Goal: Transaction & Acquisition: Purchase product/service

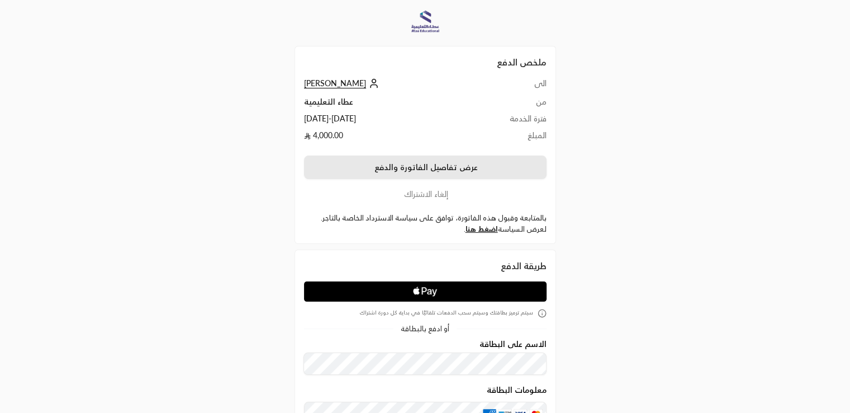
click at [433, 169] on button "عرض تفاصيل الفاتورة والدفع" at bounding box center [425, 166] width 243 height 23
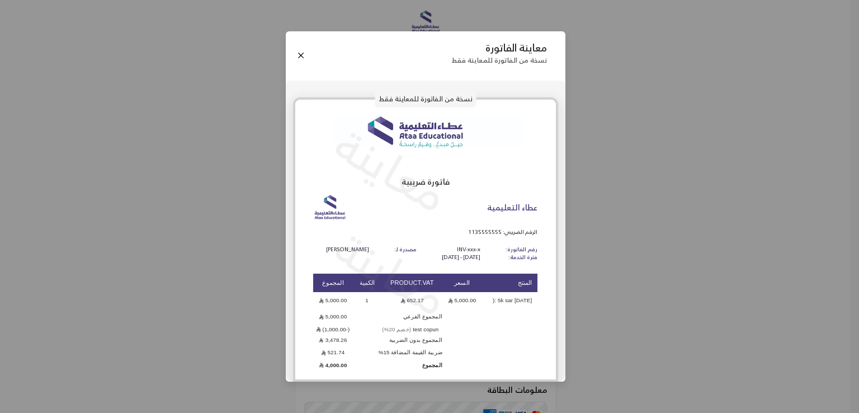
click at [707, 222] on div "معاينة الفاتورة نسخة من الفاتورة للمعاينة فقط نسخة من الفاتورة للمعاينة فقط معا…" at bounding box center [429, 206] width 859 height 413
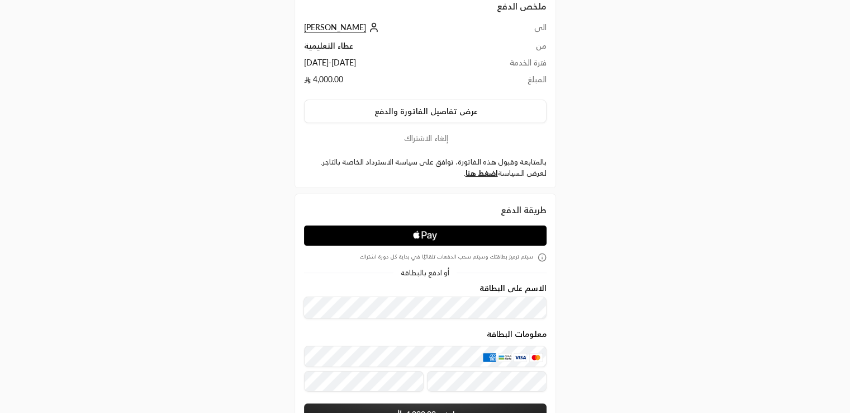
scroll to position [70, 0]
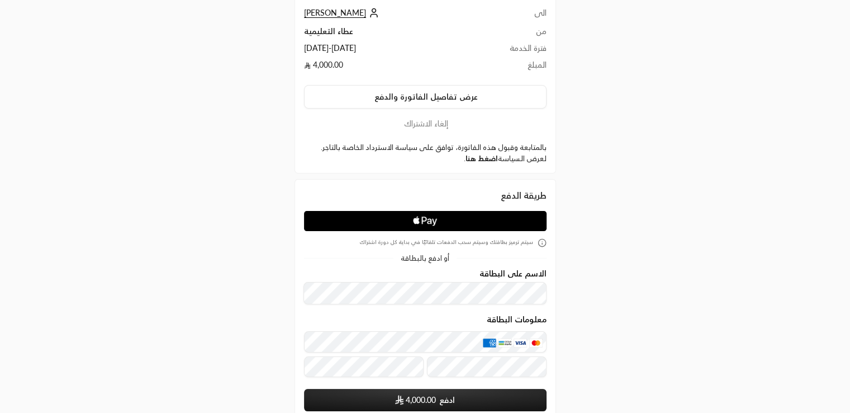
click at [474, 157] on link "اضغط هنا" at bounding box center [482, 158] width 32 height 9
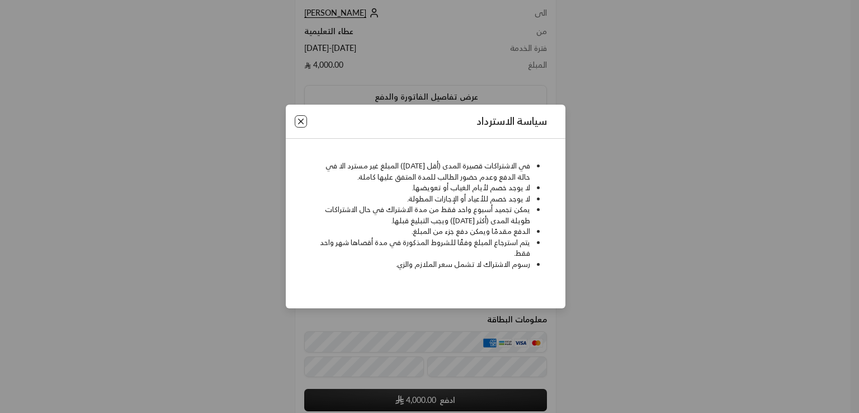
click at [298, 120] on button "Close" at bounding box center [301, 121] width 12 height 12
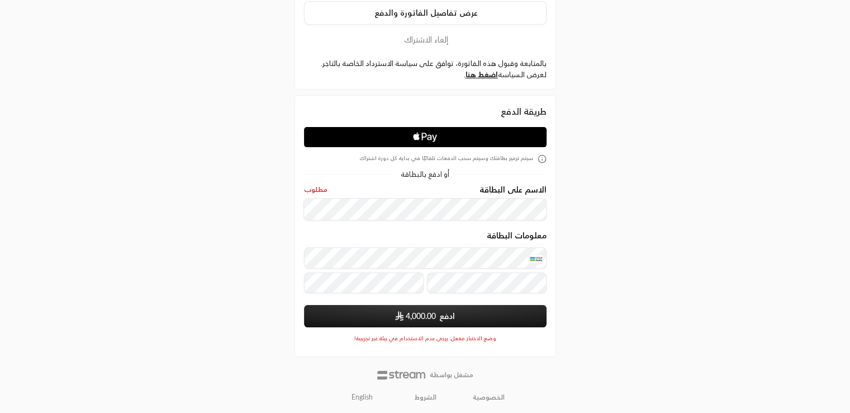
scroll to position [155, 0]
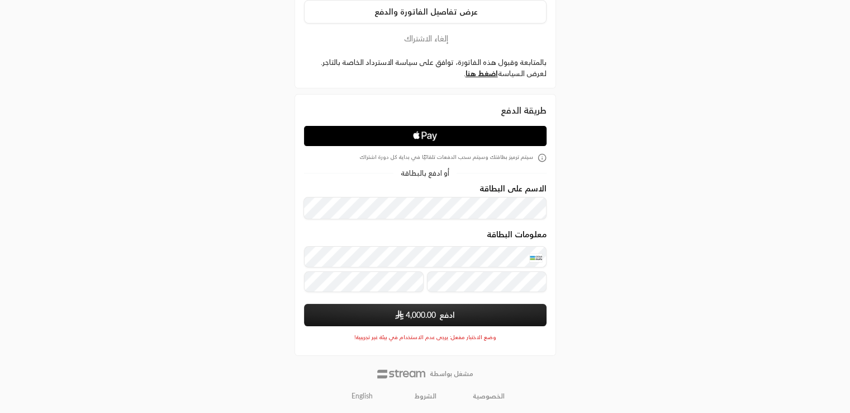
click at [437, 315] on button "ادفع 4,000.00" at bounding box center [425, 315] width 243 height 22
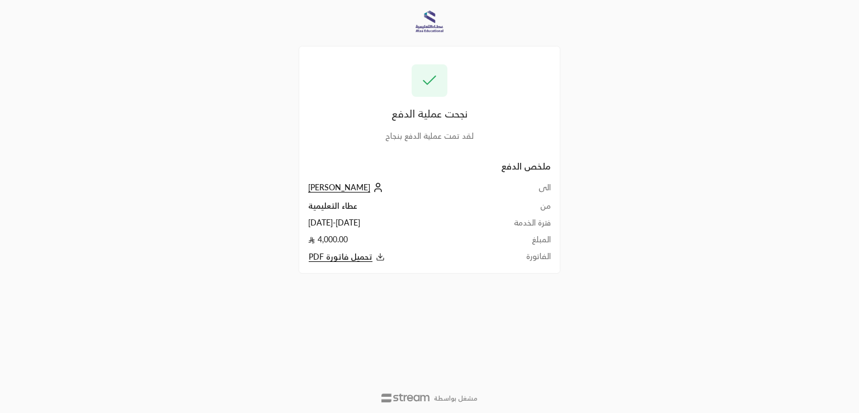
click at [351, 258] on span "تحميل فاتورة PDF" at bounding box center [341, 257] width 64 height 10
